Goal: Task Accomplishment & Management: Complete application form

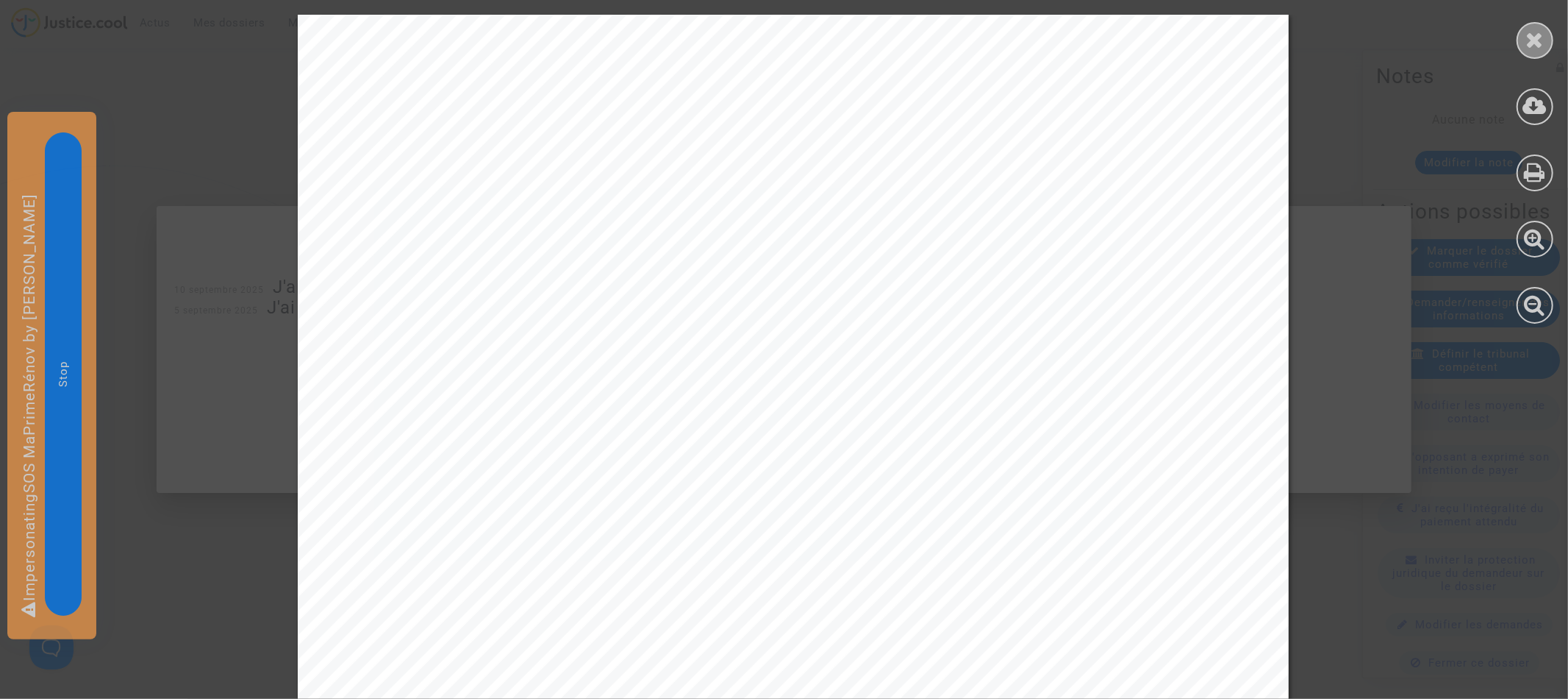
click at [1521, 49] on div at bounding box center [1536, 41] width 37 height 37
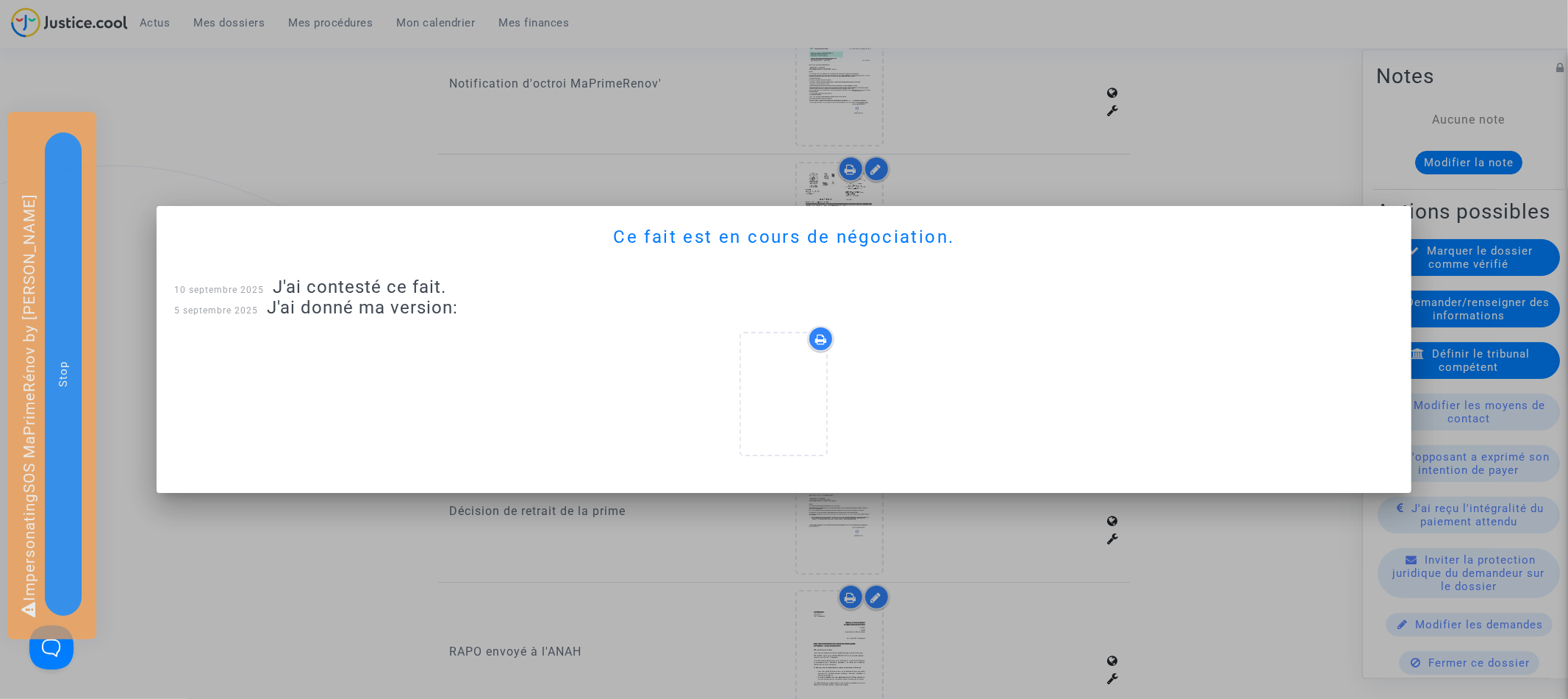
click at [1198, 154] on div at bounding box center [784, 349] width 1568 height 699
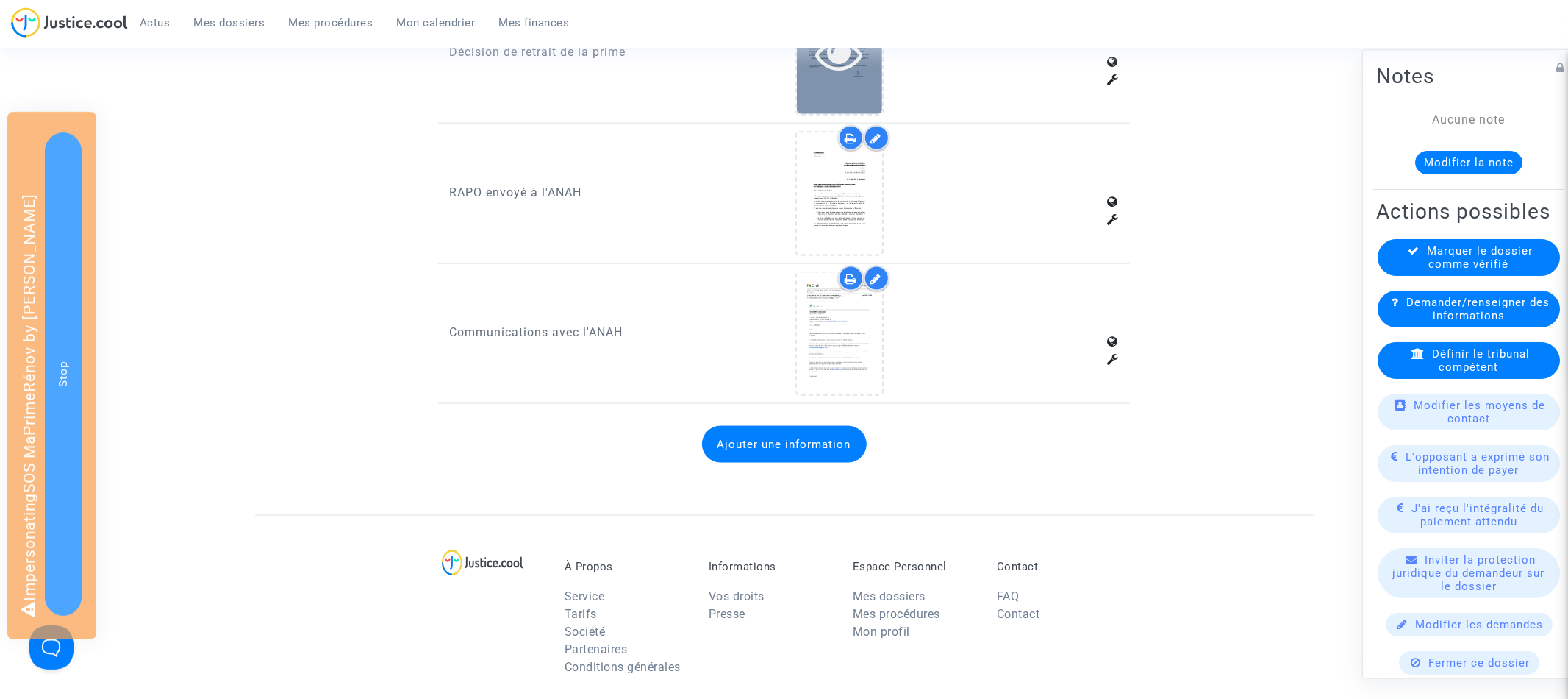
scroll to position [1839, 0]
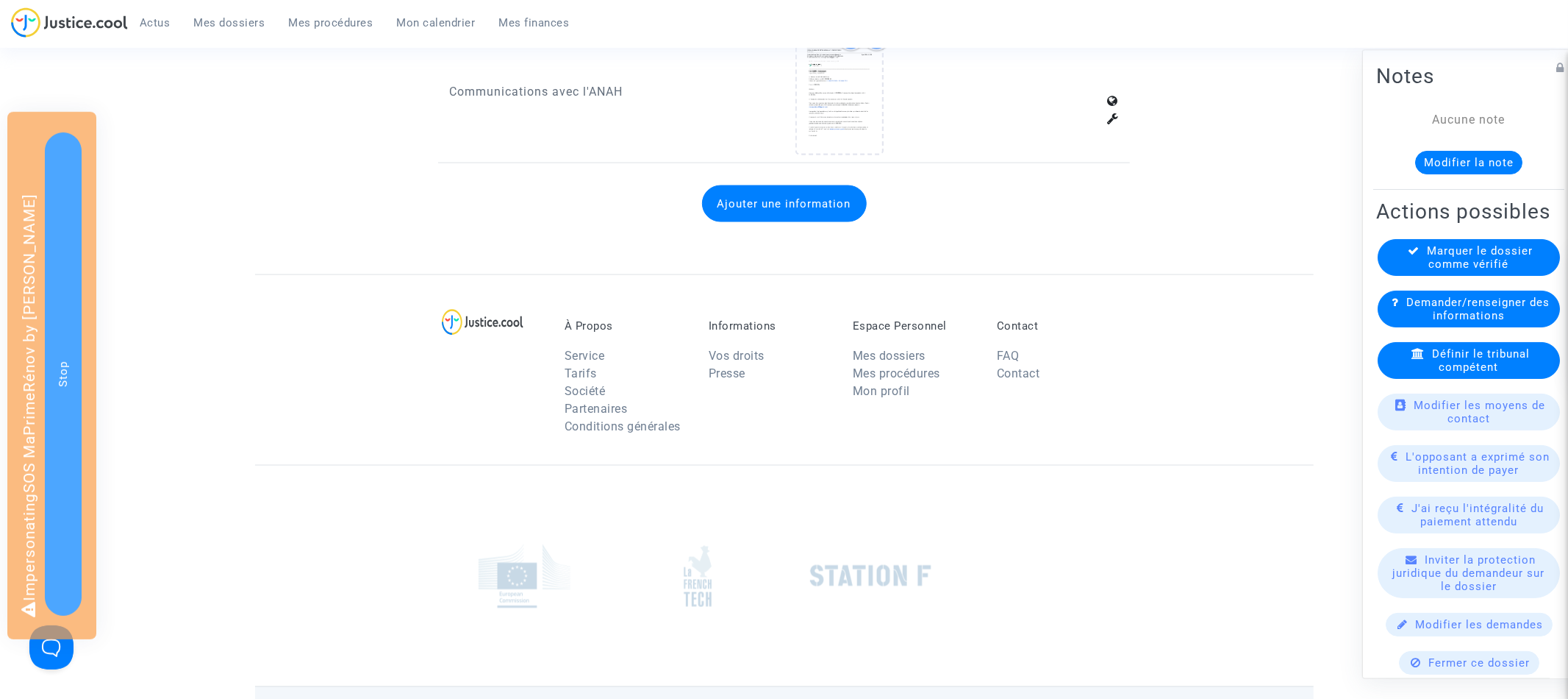
click at [776, 185] on button "Ajouter une information" at bounding box center [784, 204] width 165 height 37
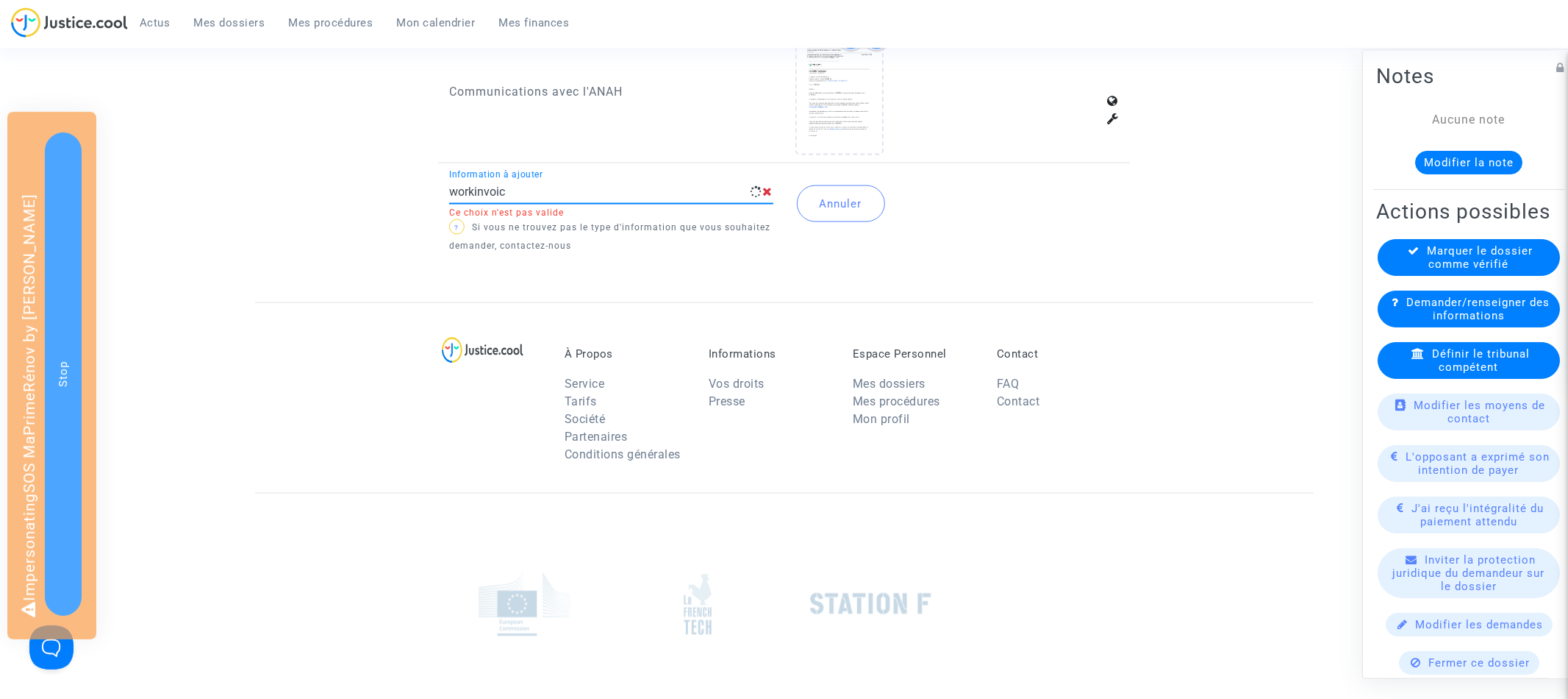
type input "workinvoice"
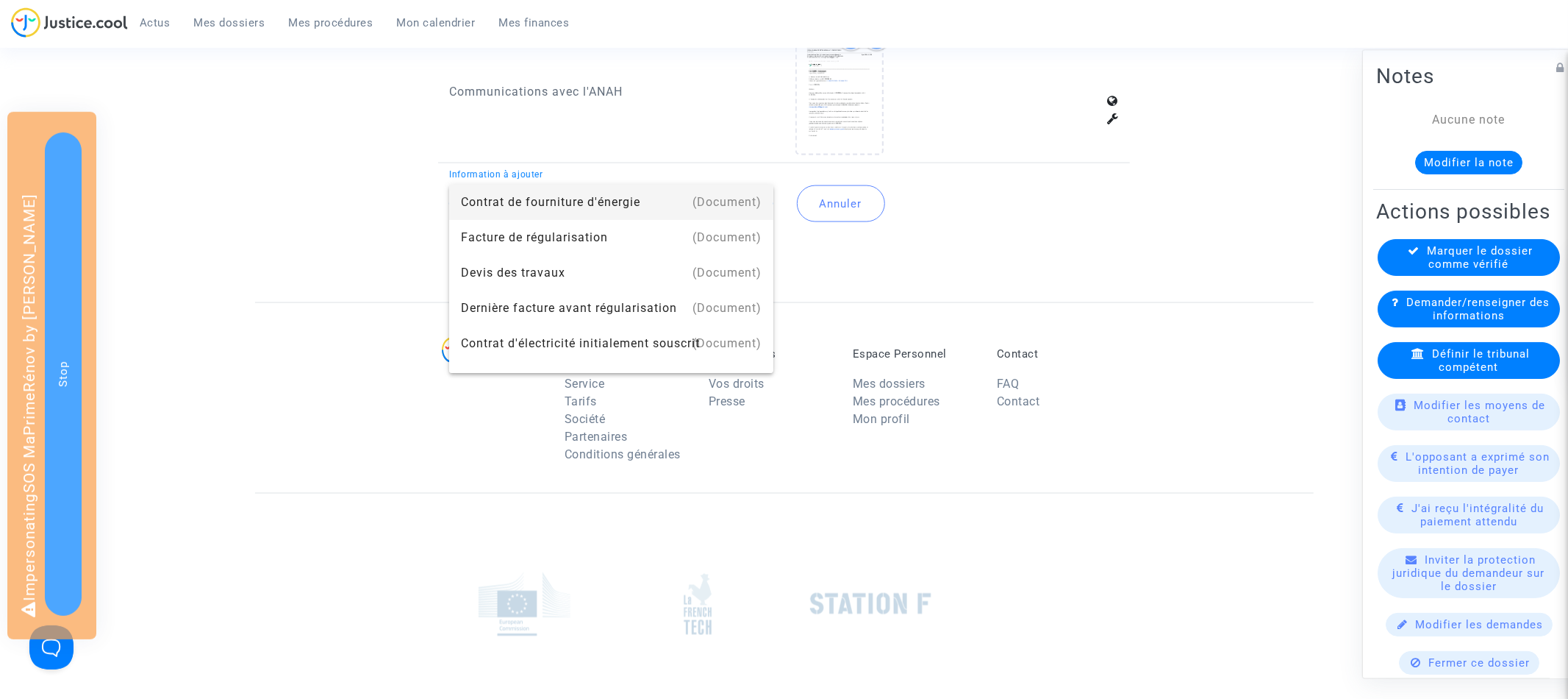
type input "energywork"
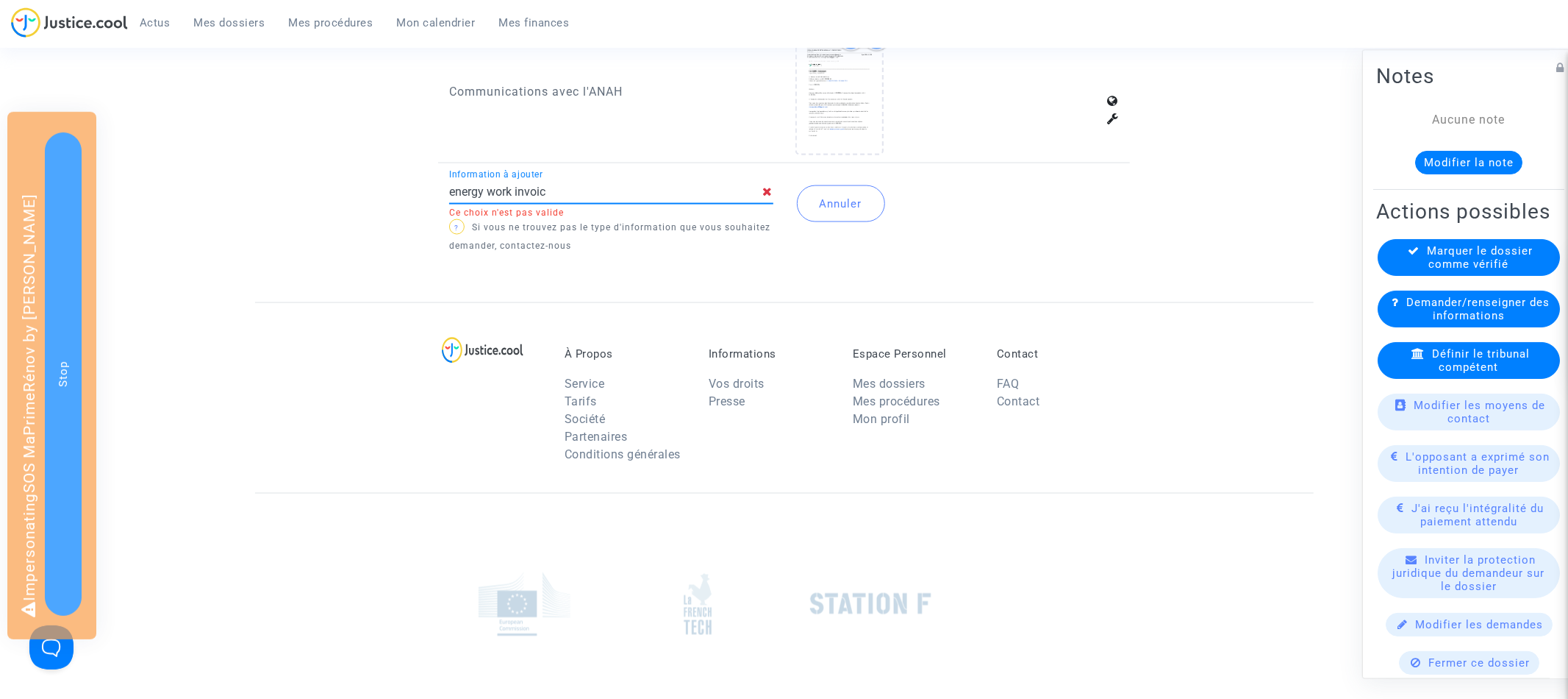
type input "energy work invoice"
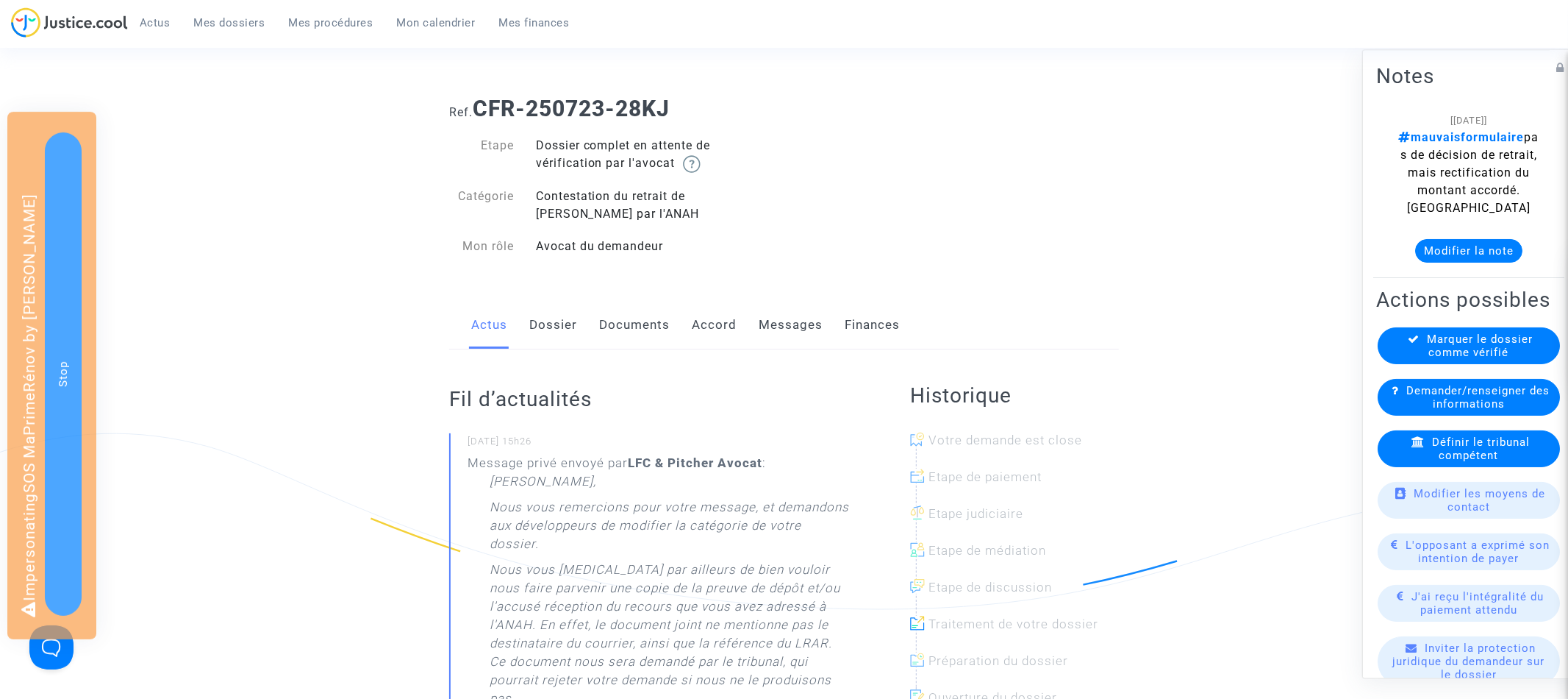
click at [548, 322] on link "Dossier" at bounding box center [553, 326] width 48 height 49
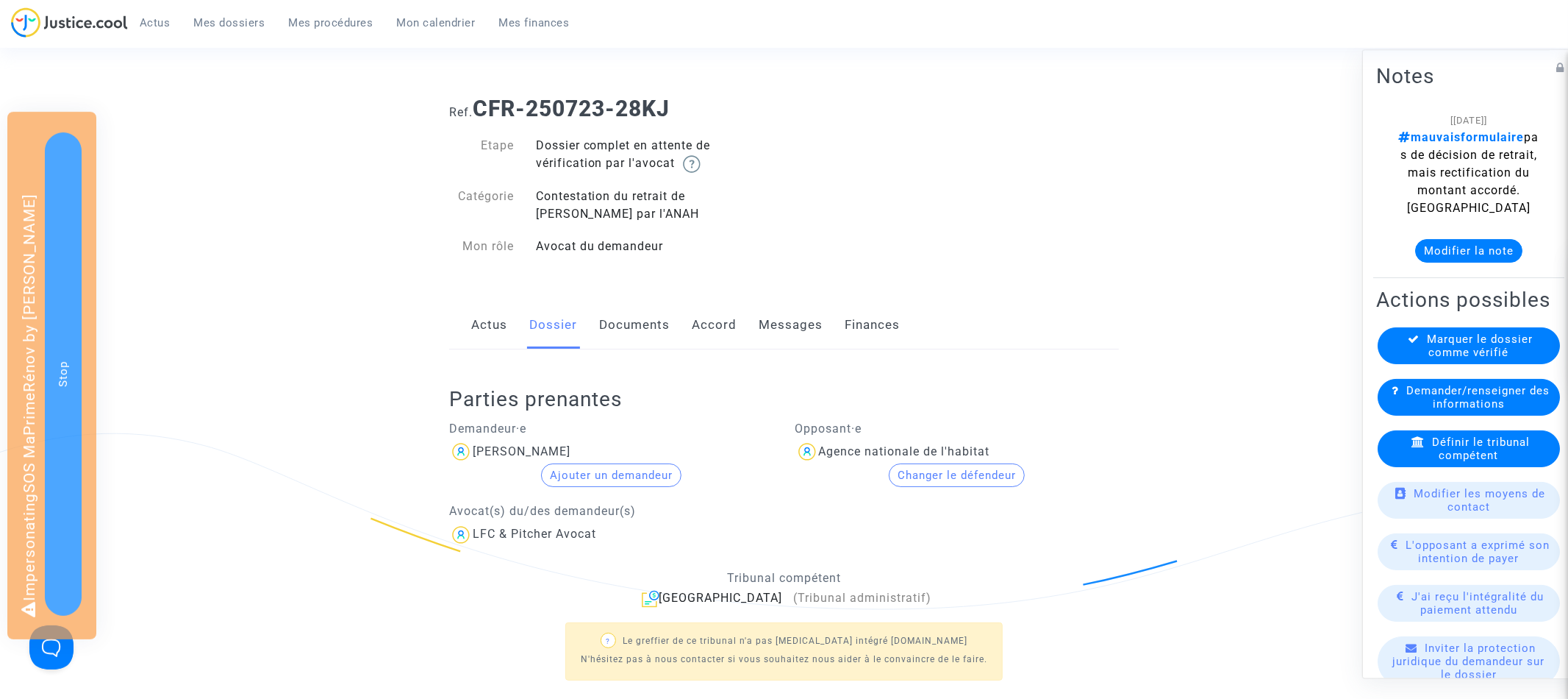
click at [491, 338] on link "Actus" at bounding box center [489, 326] width 36 height 49
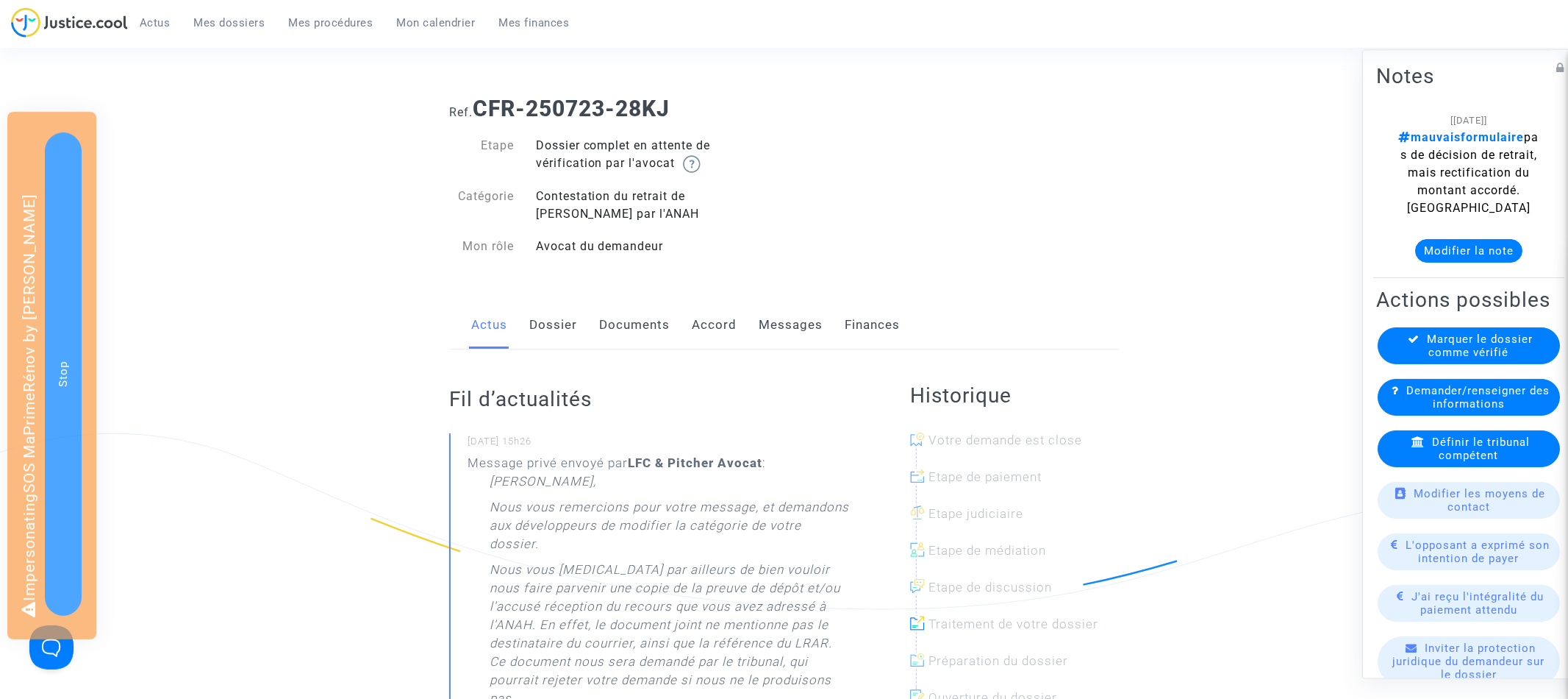
click at [536, 336] on link "Dossier" at bounding box center [553, 326] width 48 height 49
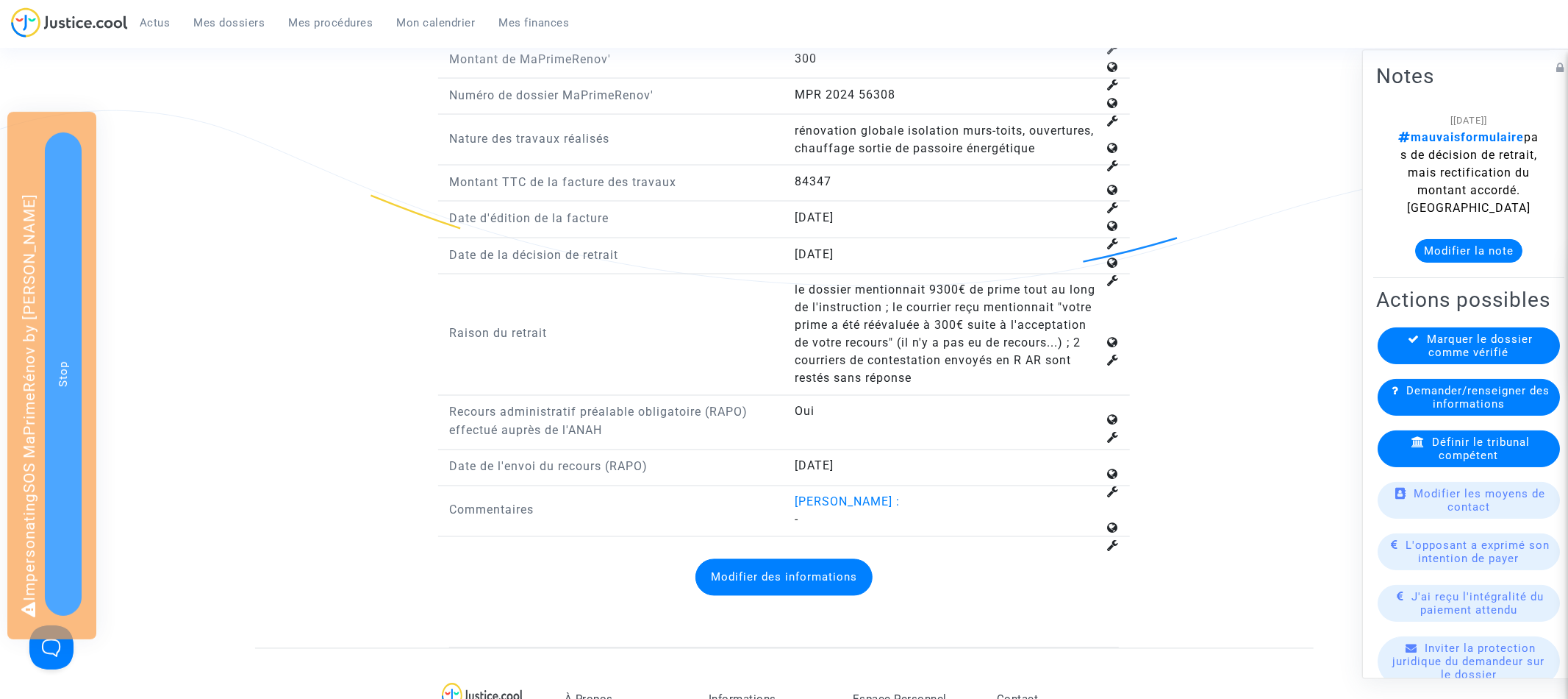
click at [764, 596] on button "Modifier des informations" at bounding box center [784, 577] width 177 height 37
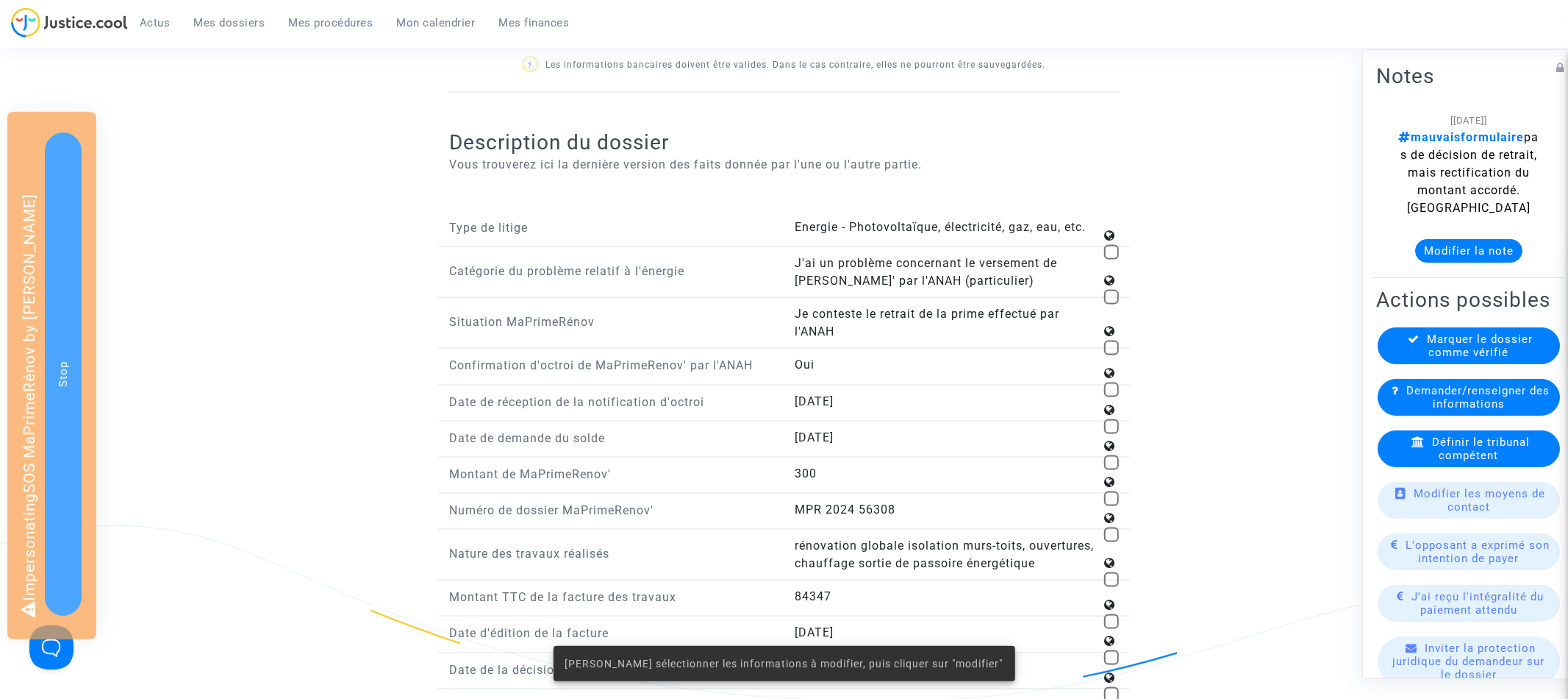
scroll to position [1467, 0]
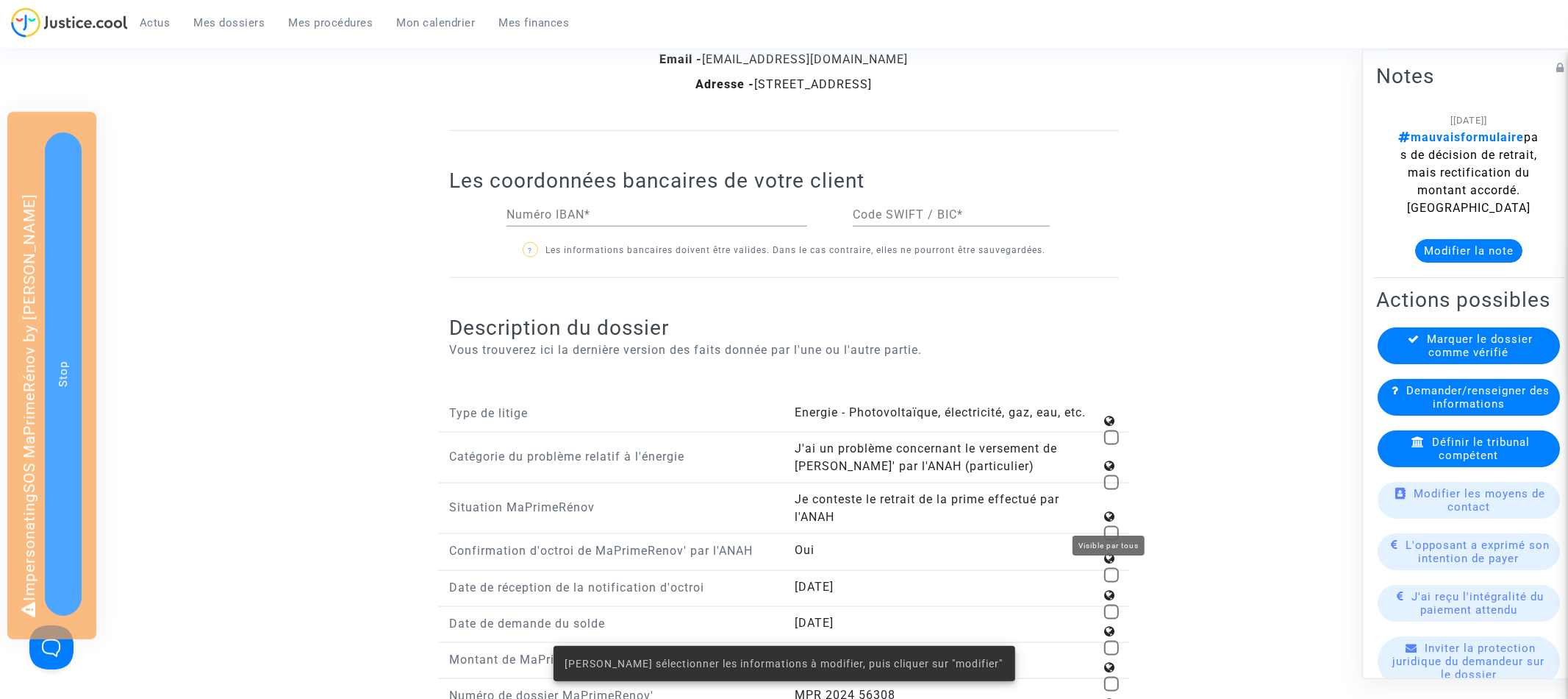
click at [1110, 530] on span at bounding box center [1112, 533] width 15 height 15
click at [1111, 540] on input "checkbox" at bounding box center [1111, 540] width 1 height 1
checkbox input "true"
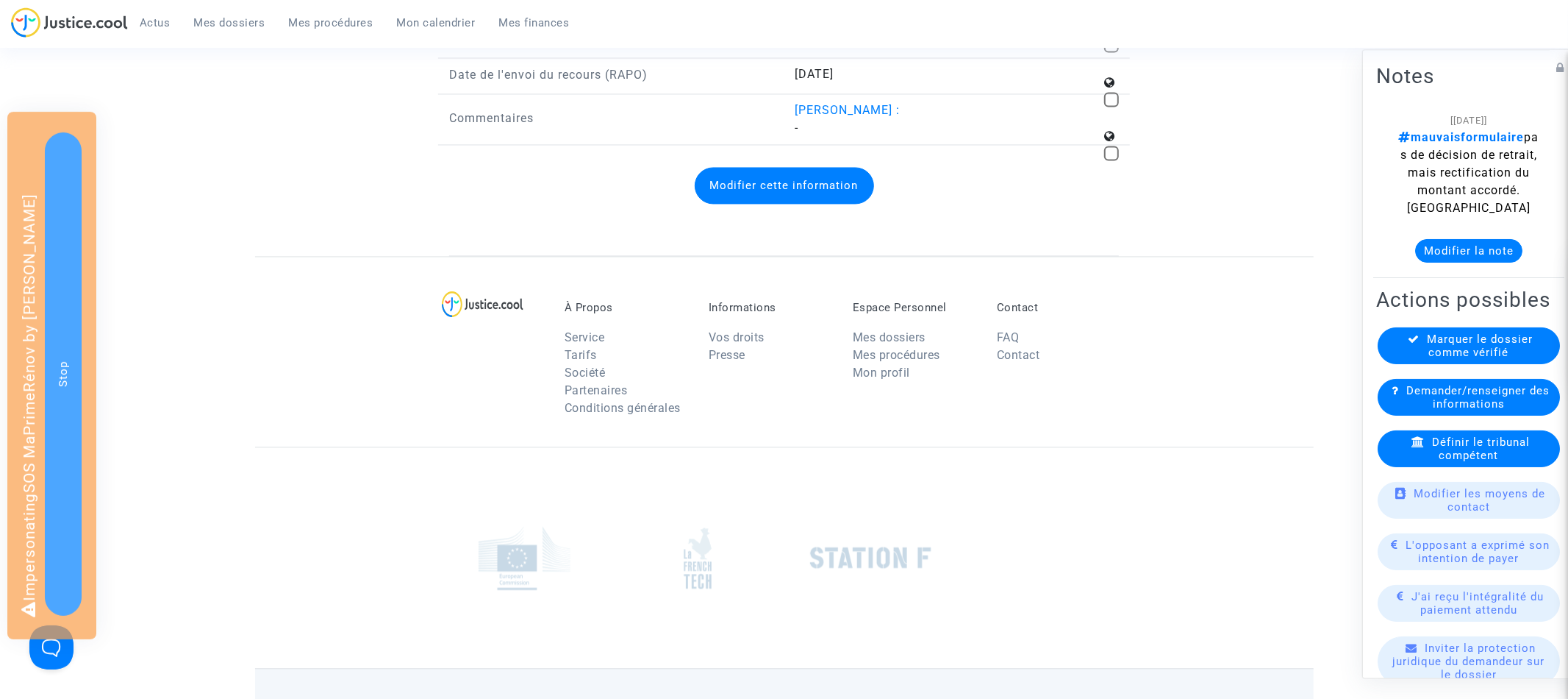
scroll to position [2281, 0]
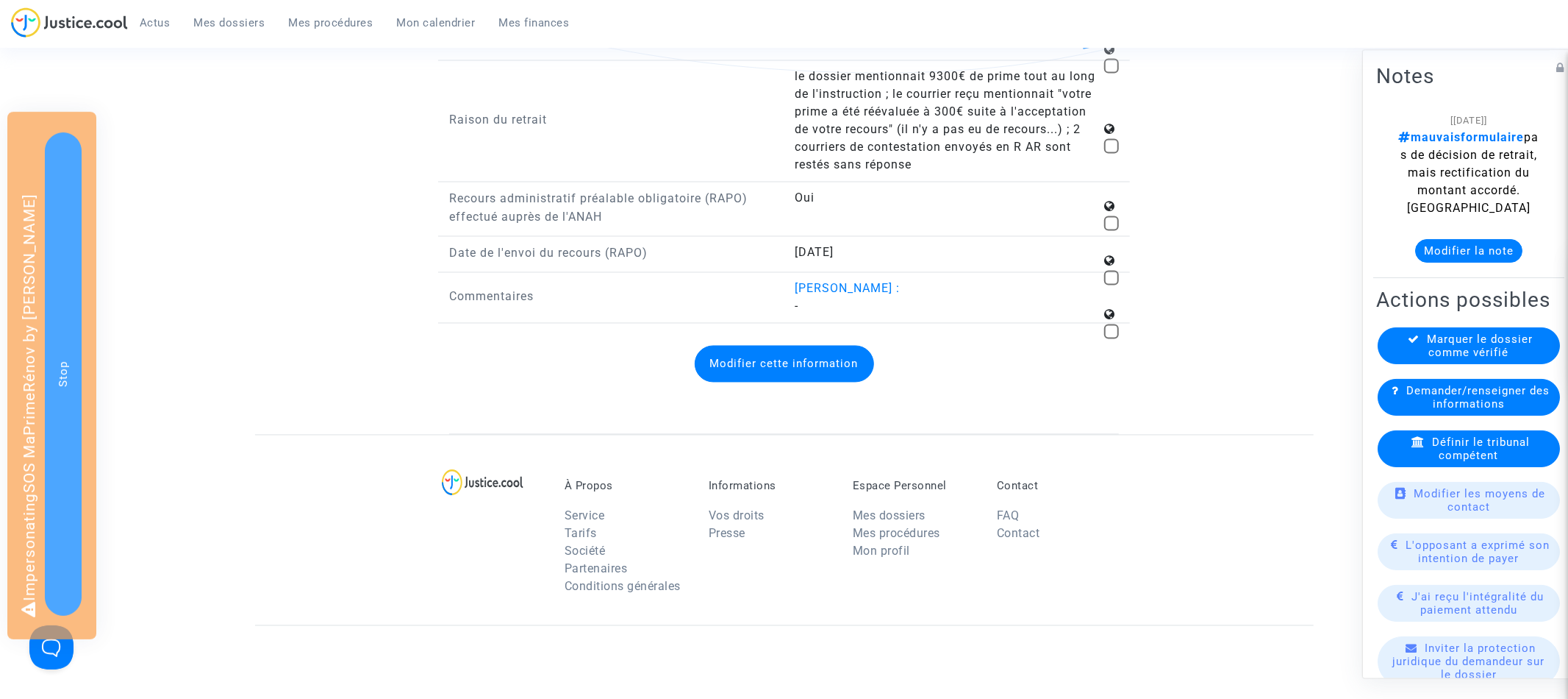
click at [816, 382] on button "Modifier cette information" at bounding box center [784, 364] width 179 height 37
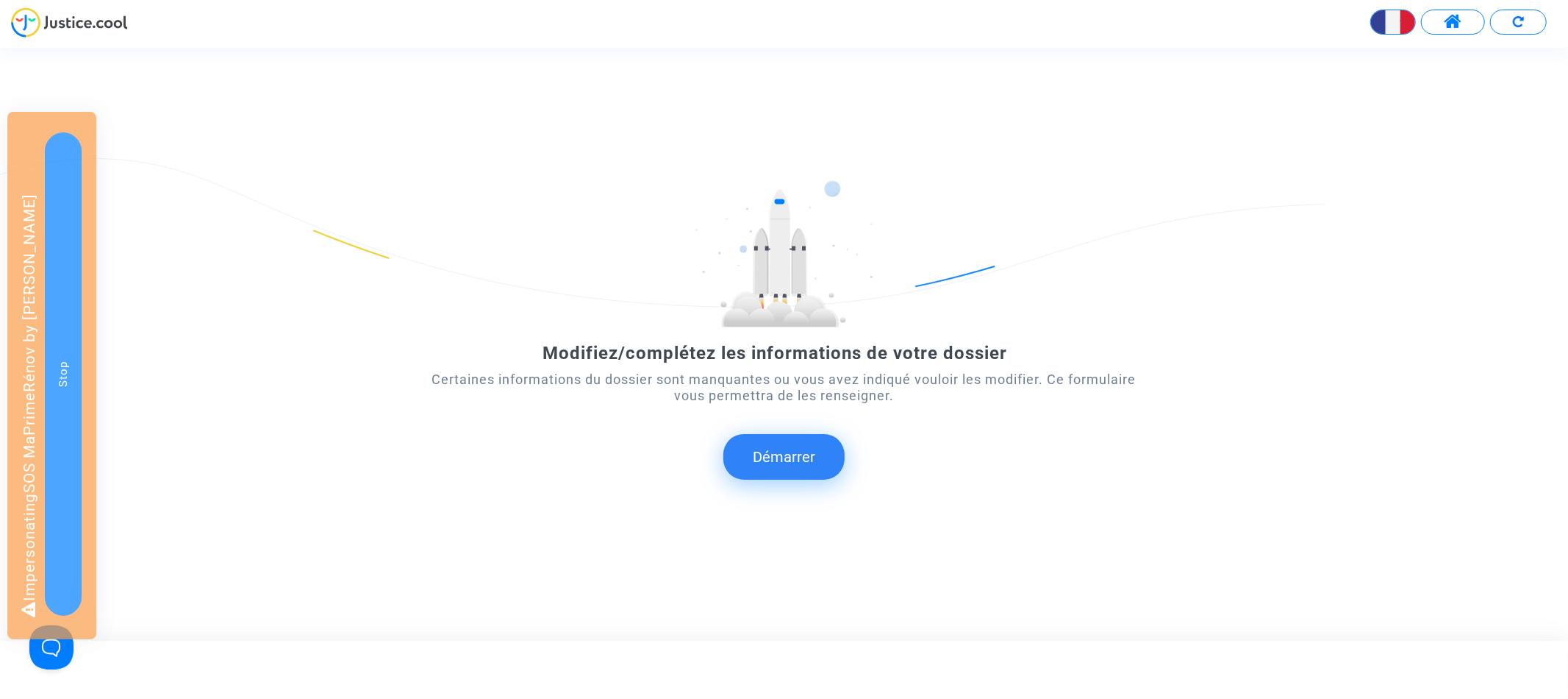
click at [820, 458] on button "Démarrer" at bounding box center [784, 457] width 121 height 46
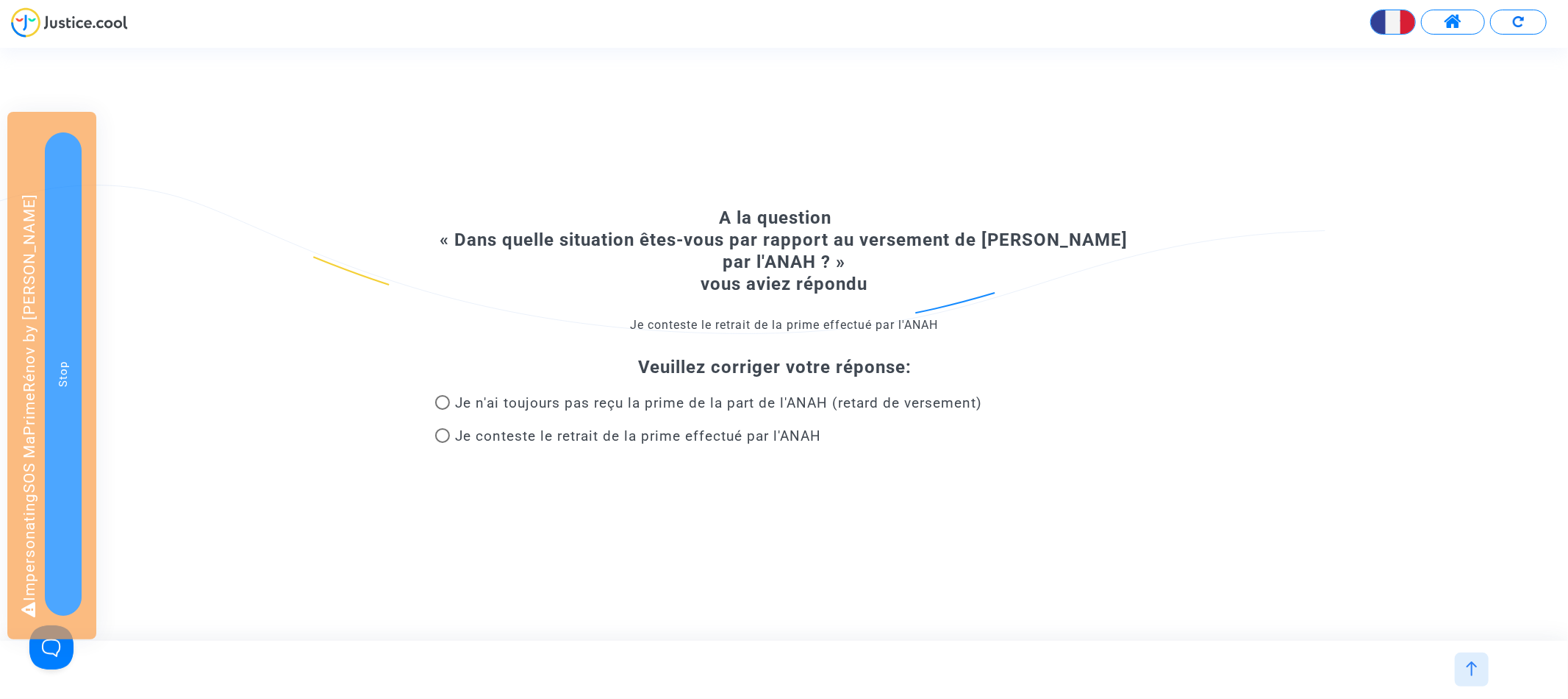
click at [736, 403] on span "Je n'ai toujours pas reçu la prime de la part de l'ANAH (retard de versement)" at bounding box center [719, 402] width 527 height 17
click at [443, 410] on input "Je n'ai toujours pas reçu la prime de la part de l'ANAH (retard de versement)" at bounding box center [442, 410] width 1 height 1
radio input "true"
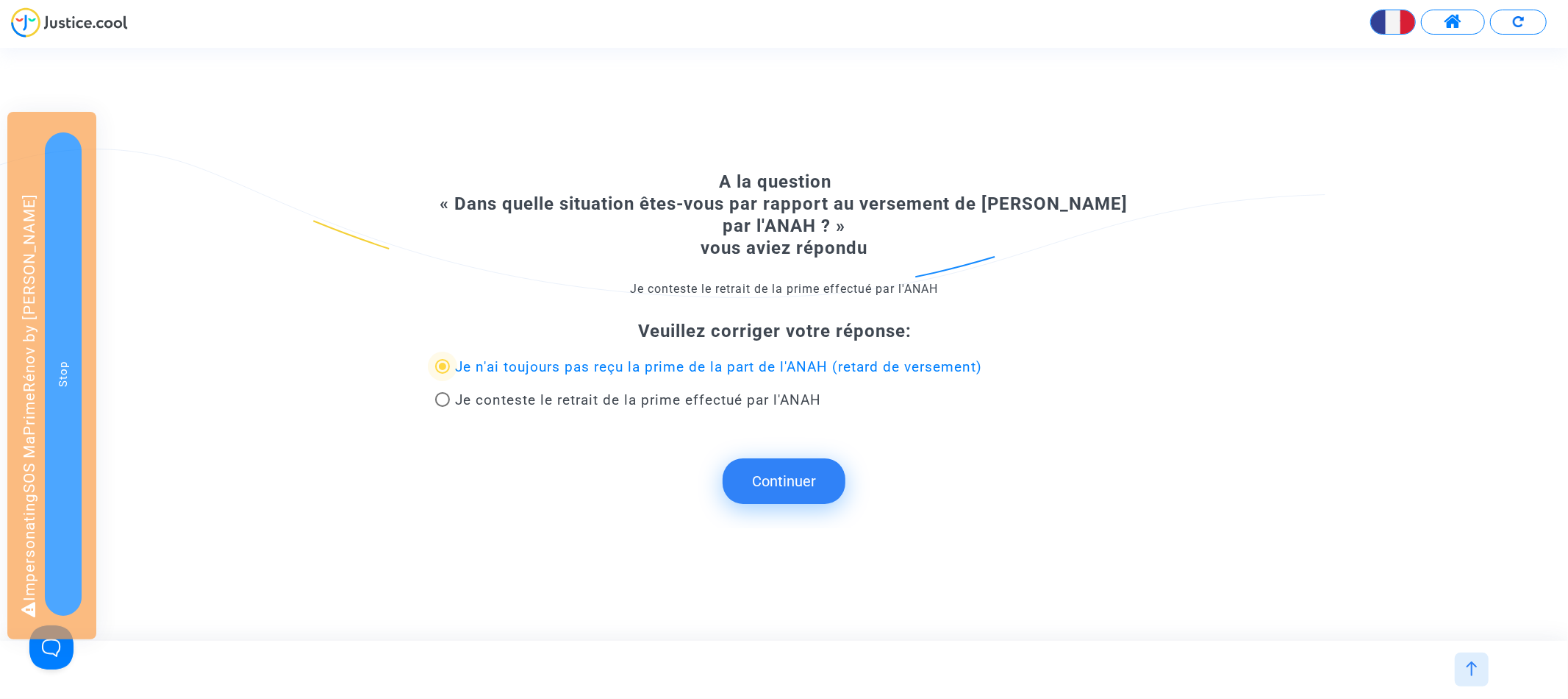
click at [795, 477] on button "Continuer" at bounding box center [784, 481] width 122 height 46
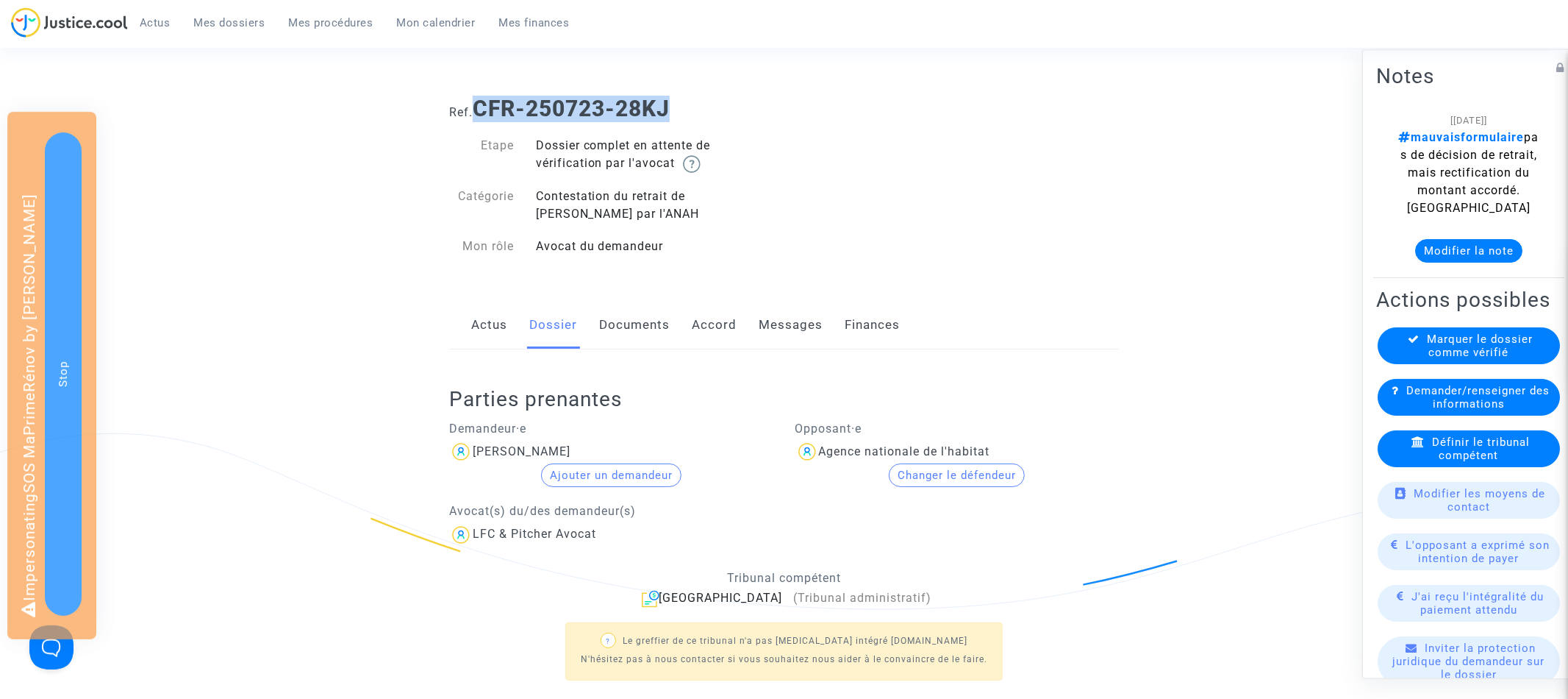
drag, startPoint x: 480, startPoint y: 109, endPoint x: 798, endPoint y: 109, distance: 318.0
click at [798, 109] on h1 "Ref. CFR-250723-28KJ" at bounding box center [784, 109] width 670 height 27
copy b "CFR-250723-28KJ"
